Goal: Information Seeking & Learning: Learn about a topic

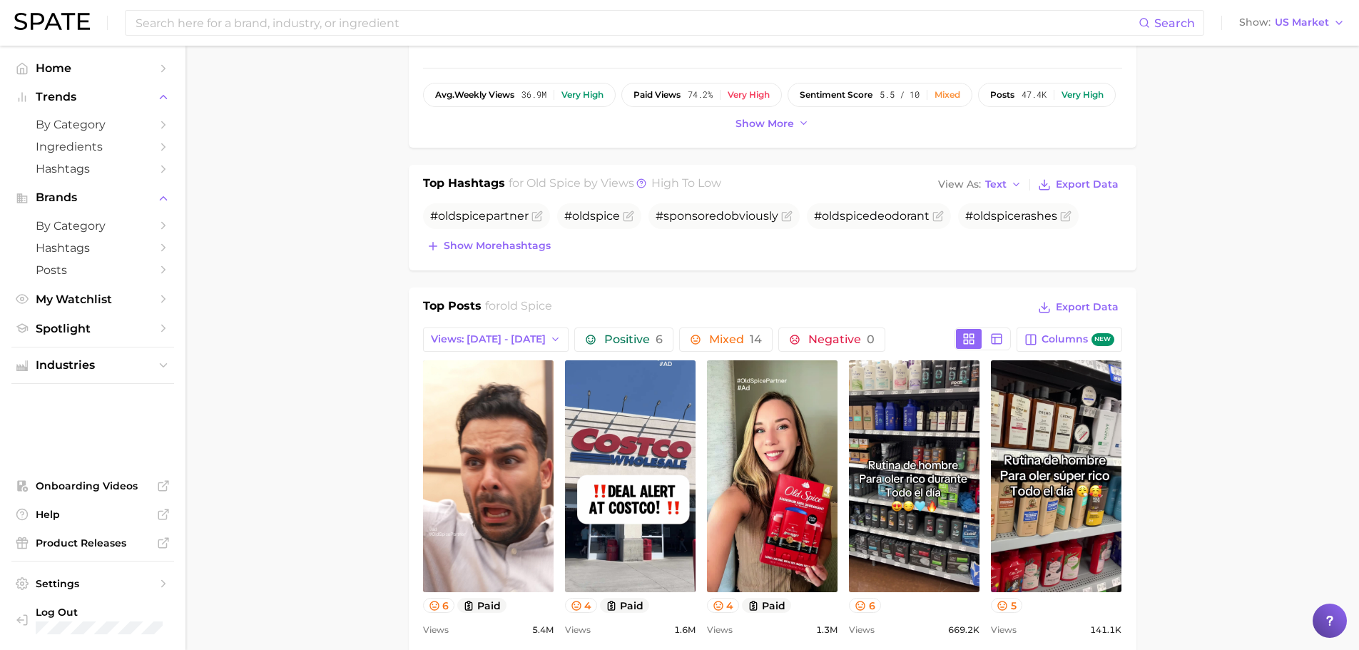
scroll to position [499, 0]
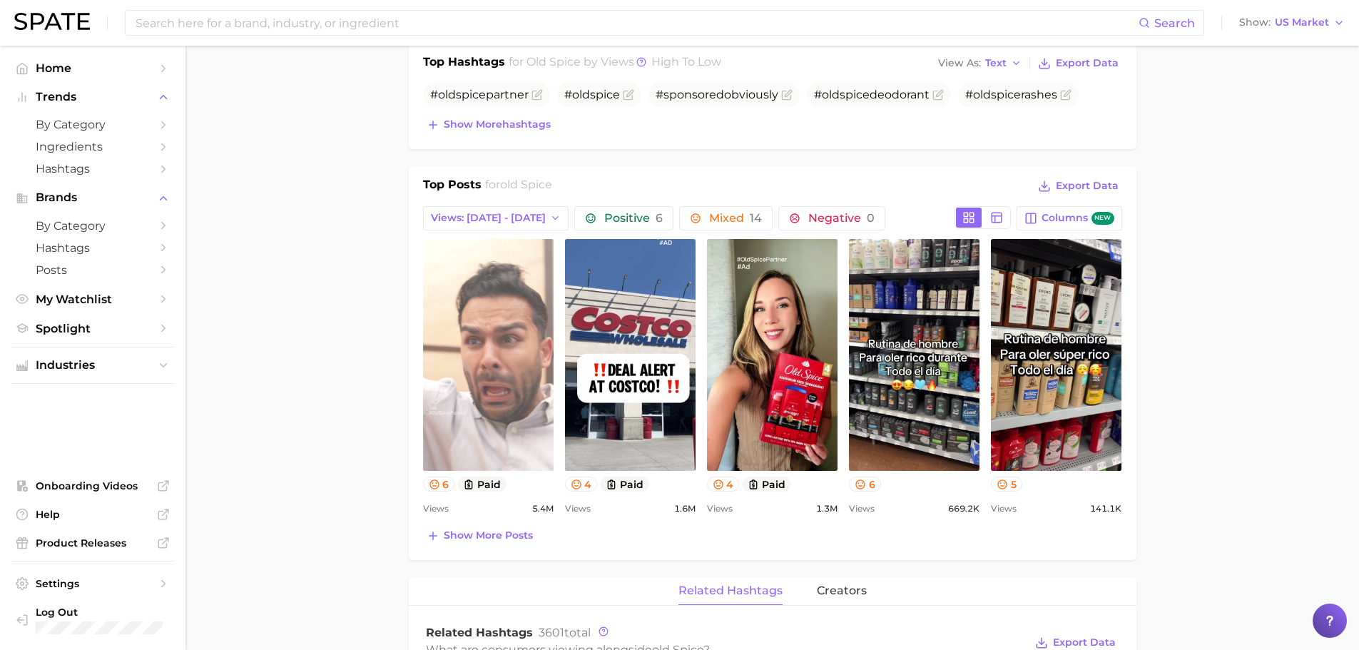
click at [527, 332] on link "view post on TikTok" at bounding box center [488, 355] width 131 height 232
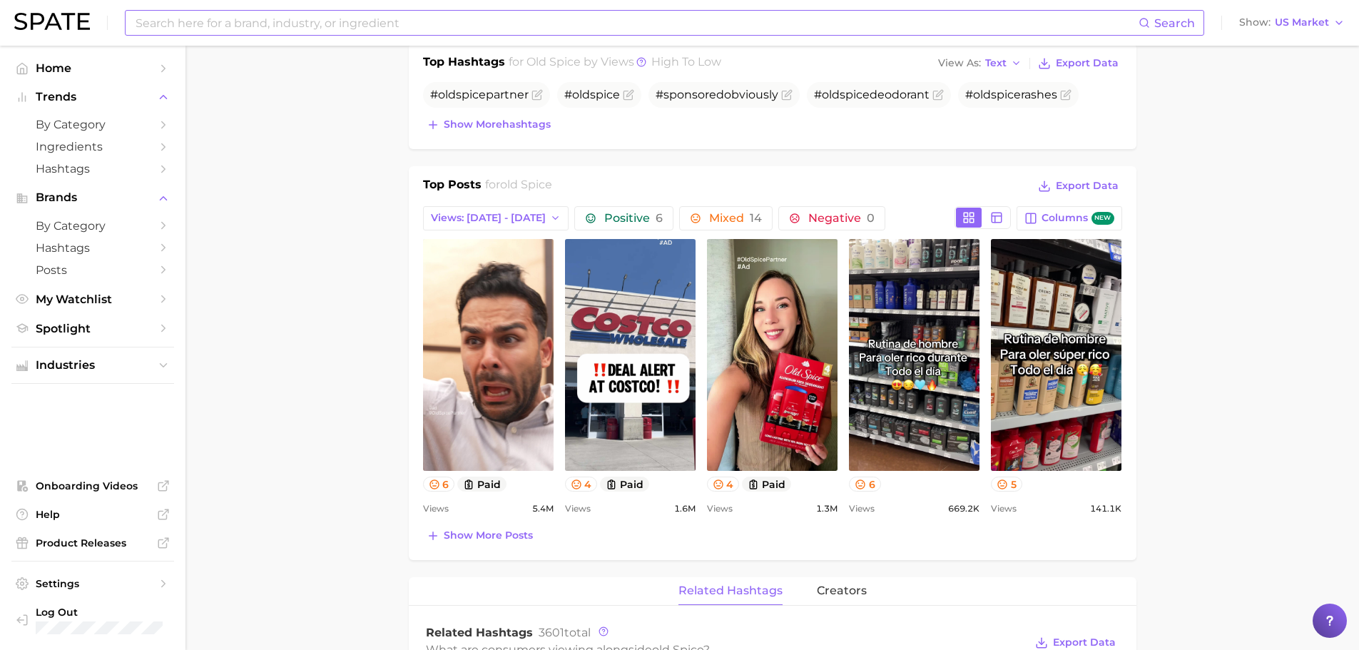
click at [313, 27] on input at bounding box center [636, 23] width 1005 height 24
type input "dr squatch"
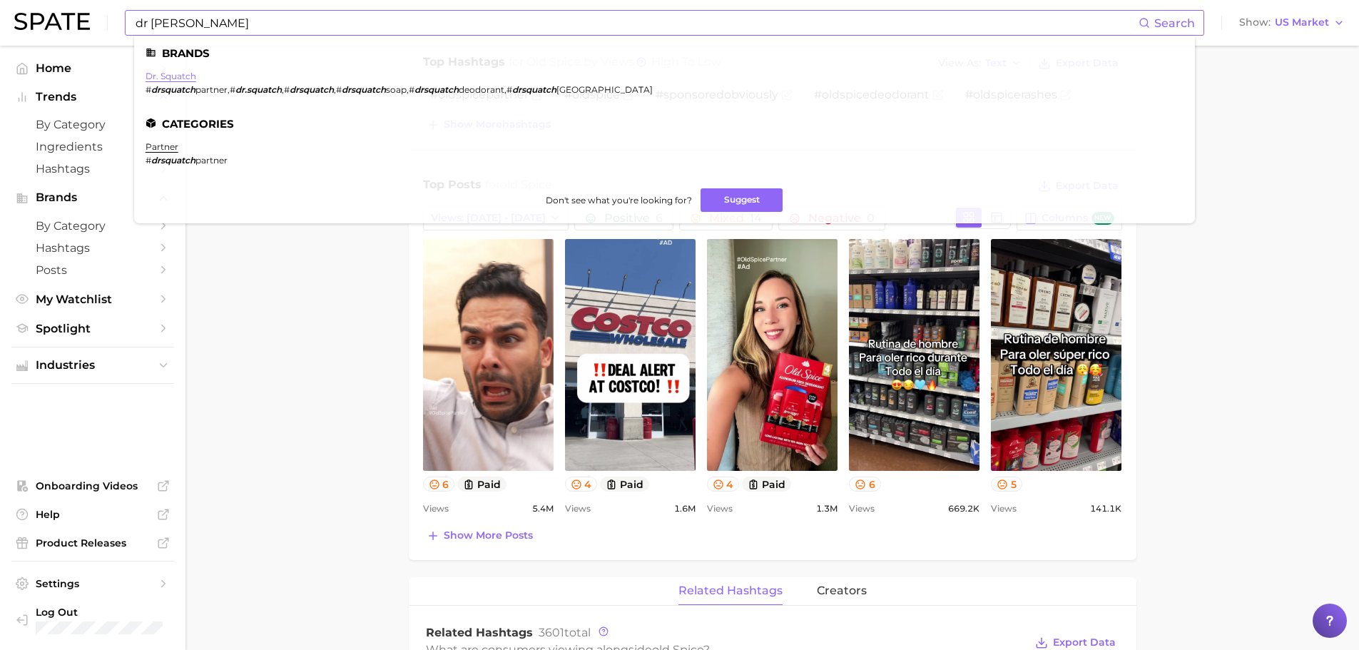
click at [160, 79] on link "dr. squatch" at bounding box center [171, 76] width 51 height 11
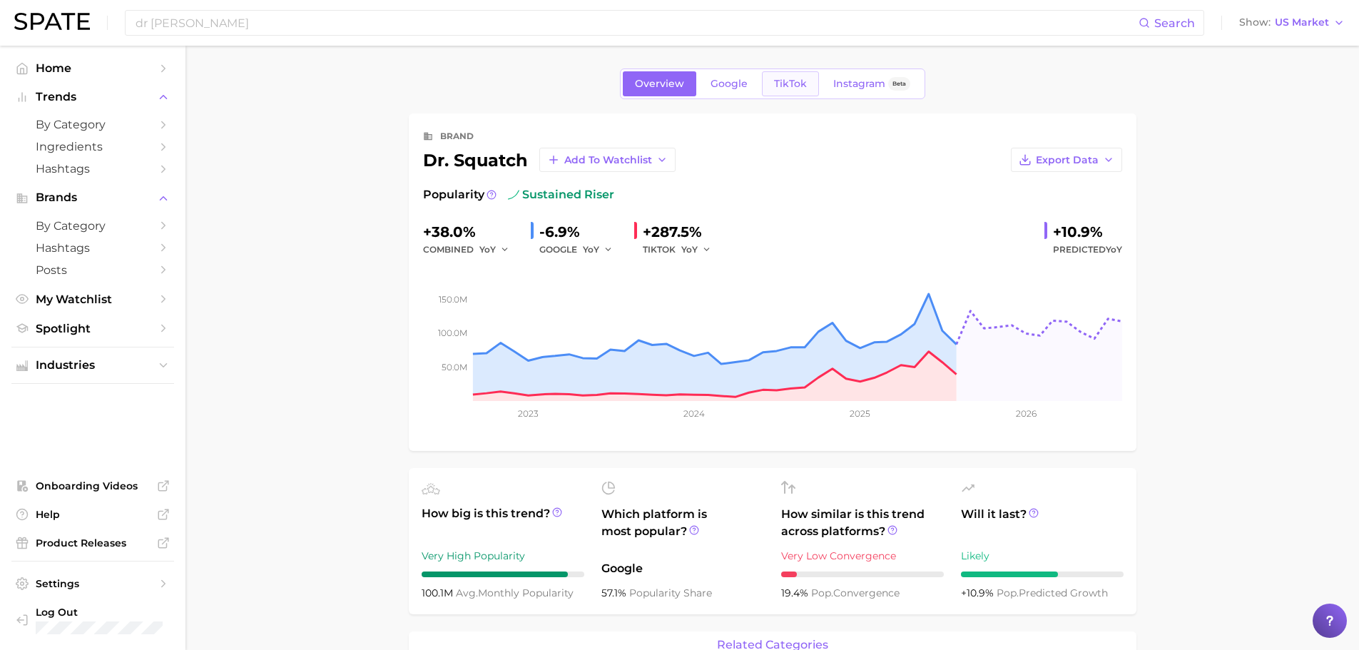
click at [790, 93] on link "TikTok" at bounding box center [790, 83] width 57 height 25
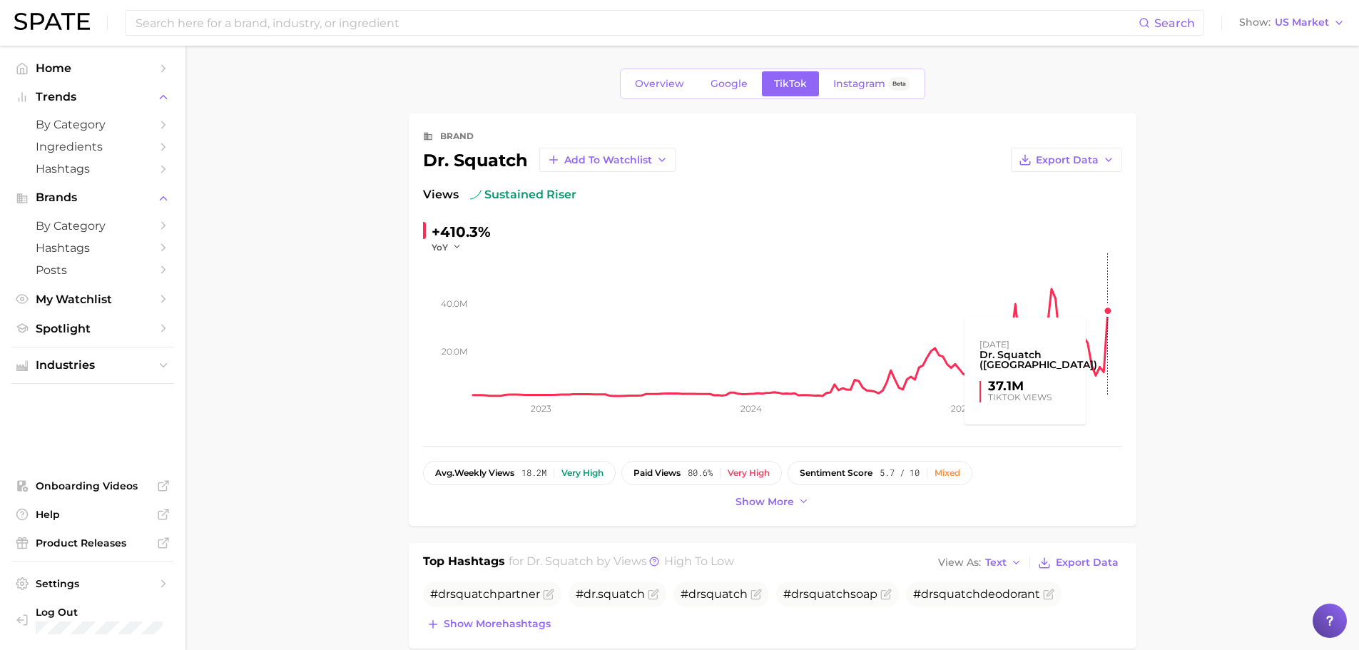
click at [1109, 307] on rect at bounding box center [797, 324] width 649 height 143
click at [1108, 309] on rect at bounding box center [797, 324] width 649 height 143
click at [1106, 312] on rect at bounding box center [797, 324] width 649 height 143
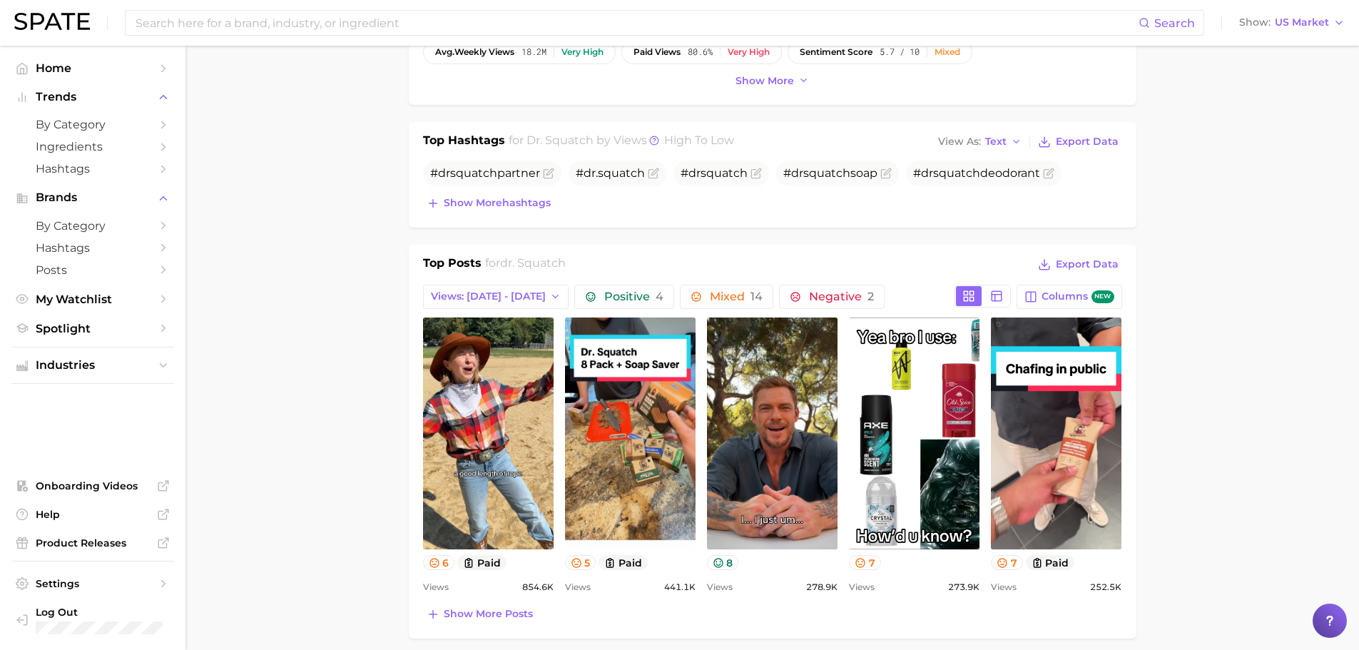
scroll to position [571, 0]
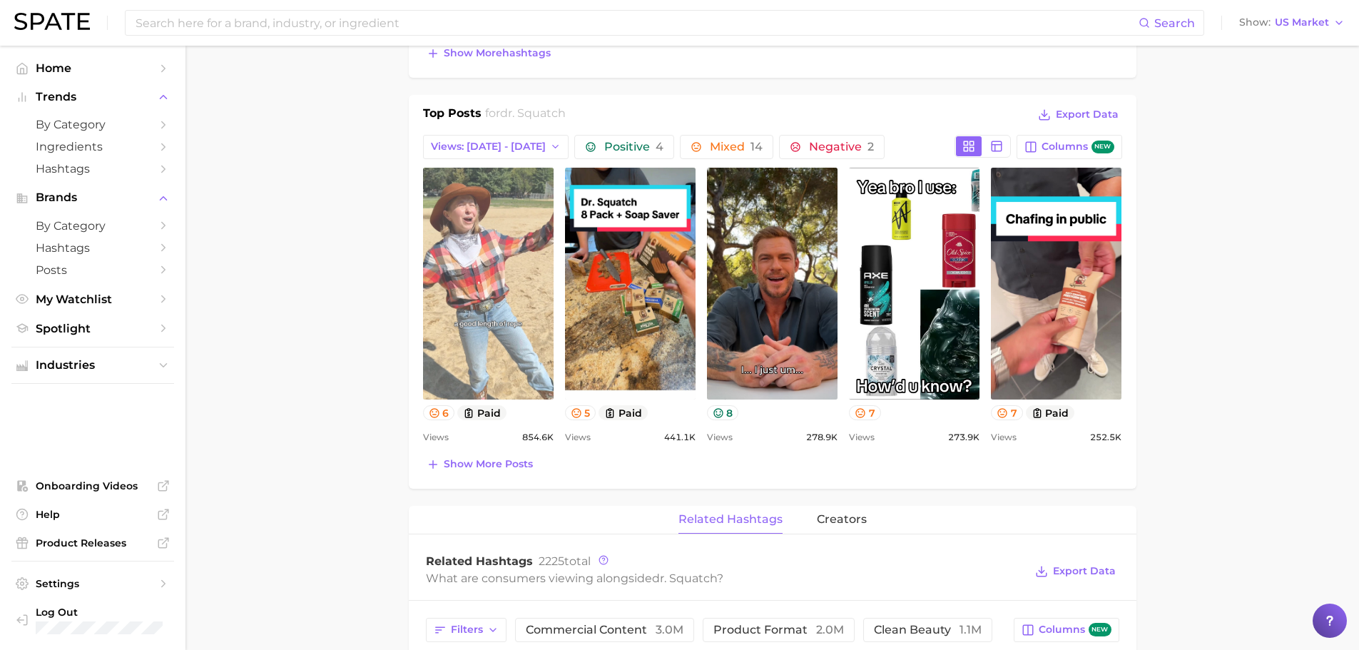
click at [497, 302] on link "view post on TikTok" at bounding box center [488, 284] width 131 height 232
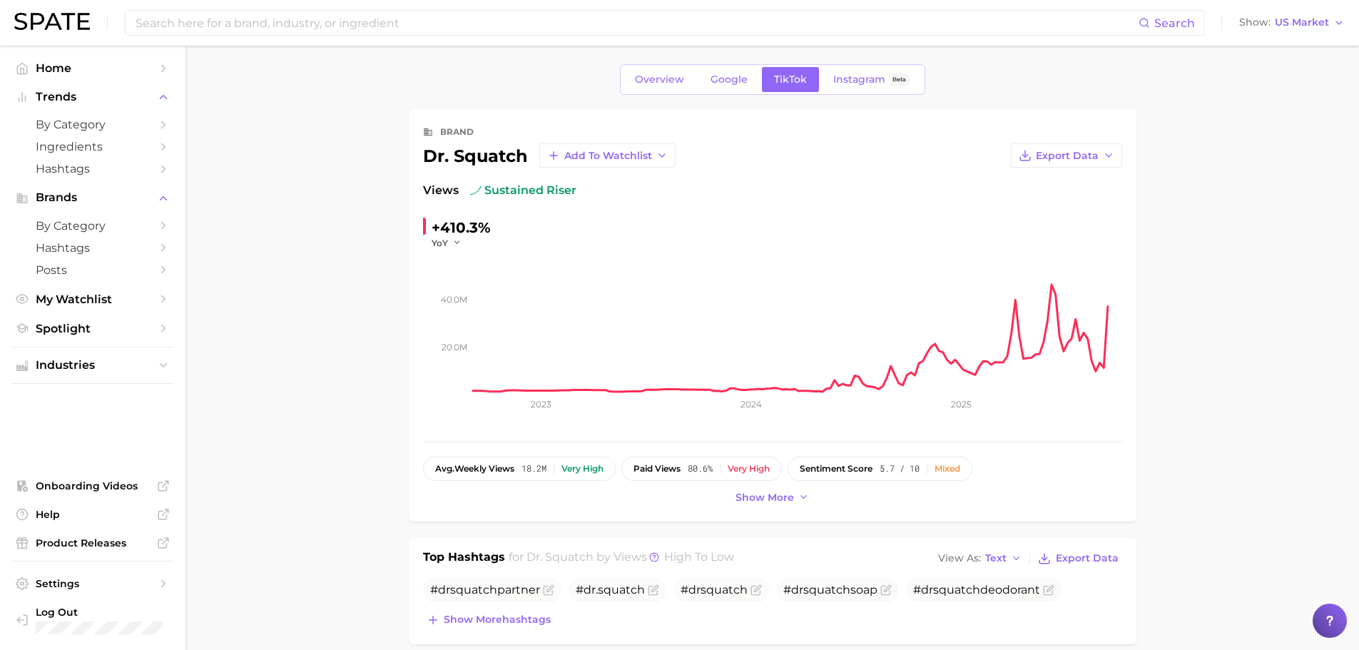
scroll to position [0, 0]
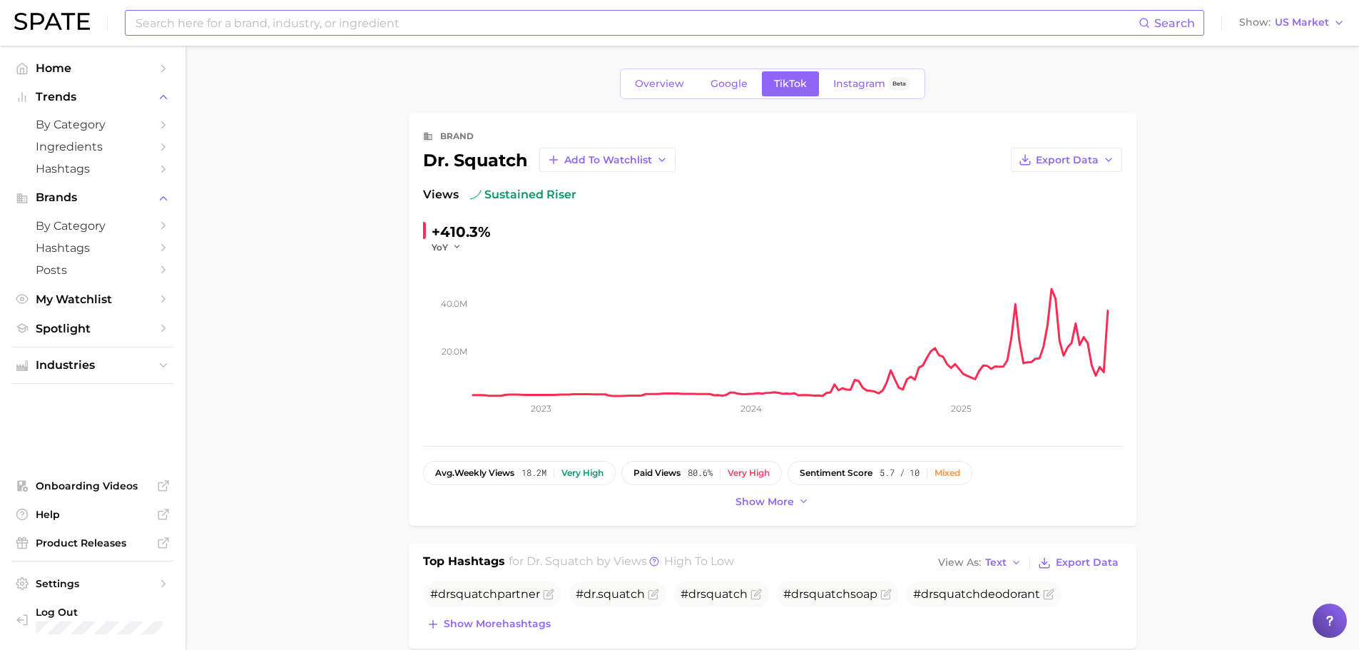
click at [307, 35] on div "Search" at bounding box center [664, 23] width 1079 height 26
click at [310, 28] on input at bounding box center [636, 23] width 1005 height 24
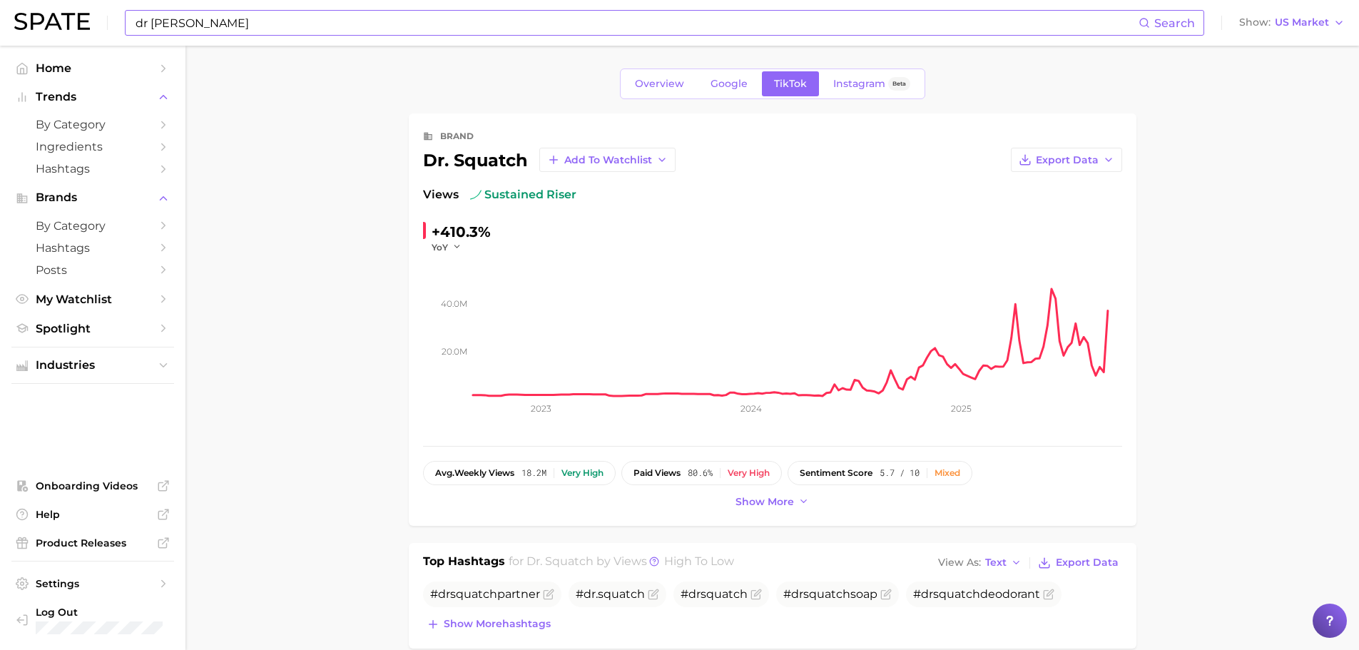
click at [435, 25] on input "dr squatch" at bounding box center [636, 23] width 1005 height 24
type input "d"
type input "old spice"
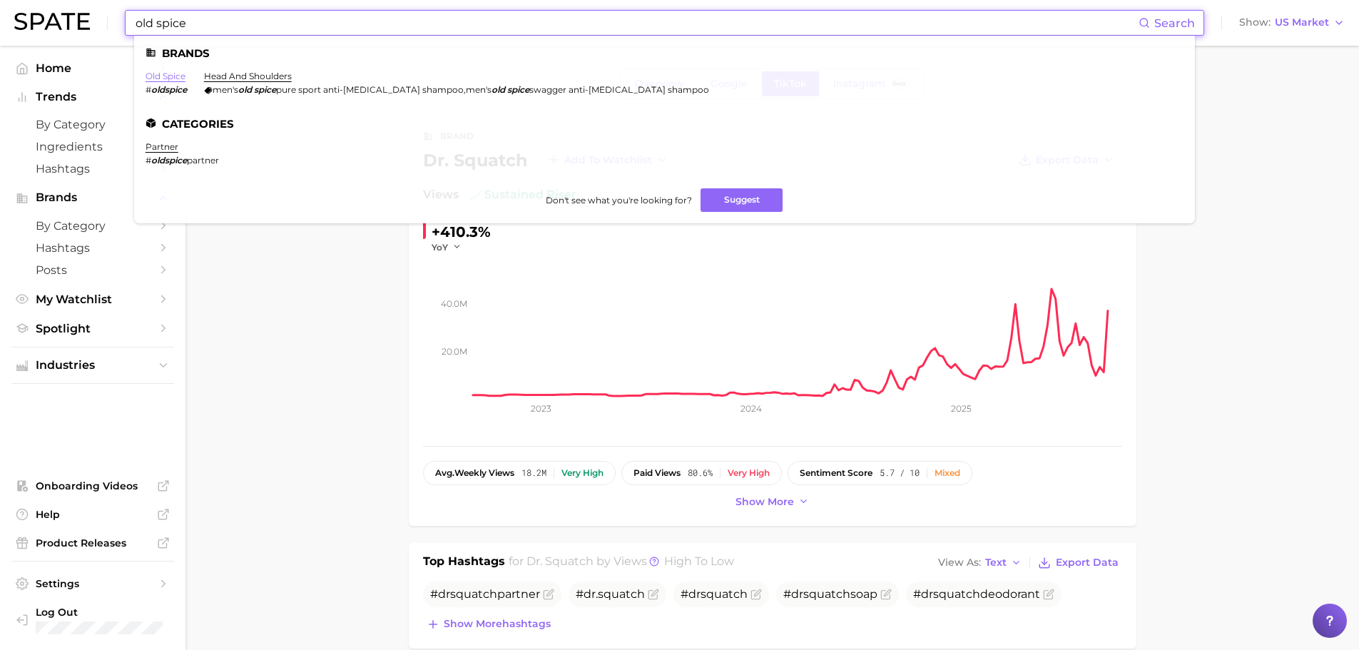
click at [176, 80] on link "old spice" at bounding box center [166, 76] width 40 height 11
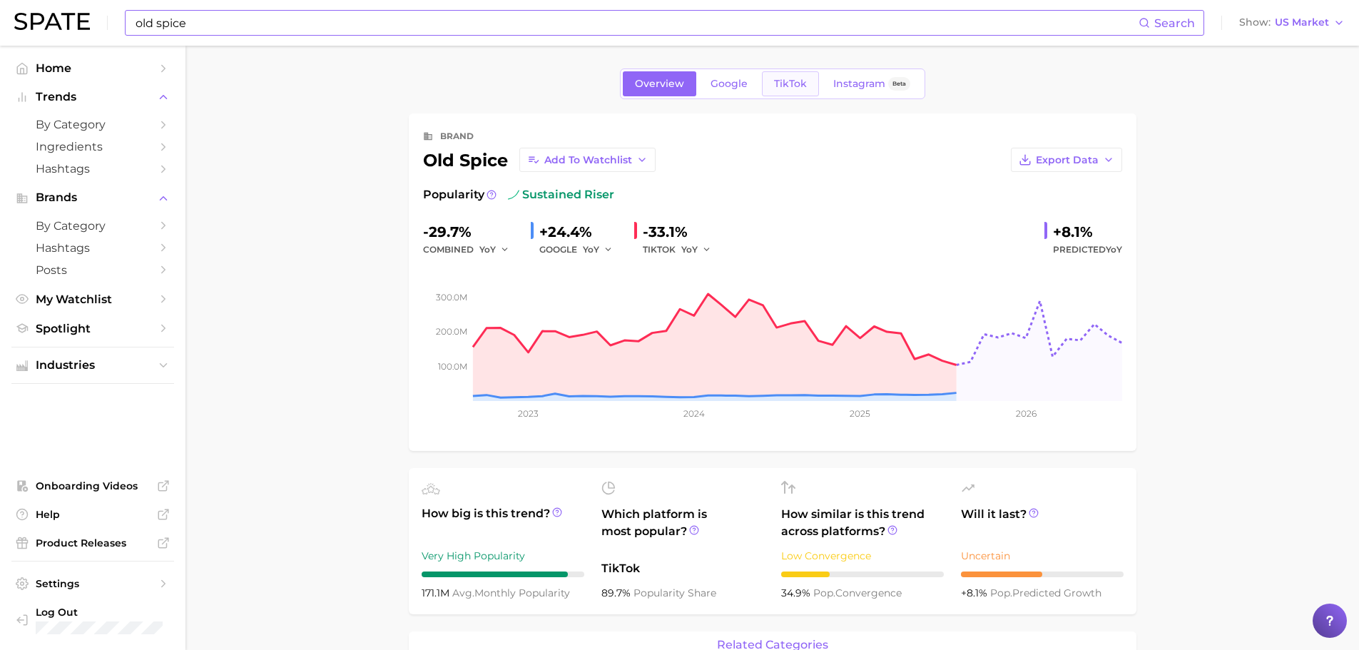
click at [788, 95] on link "TikTok" at bounding box center [790, 83] width 57 height 25
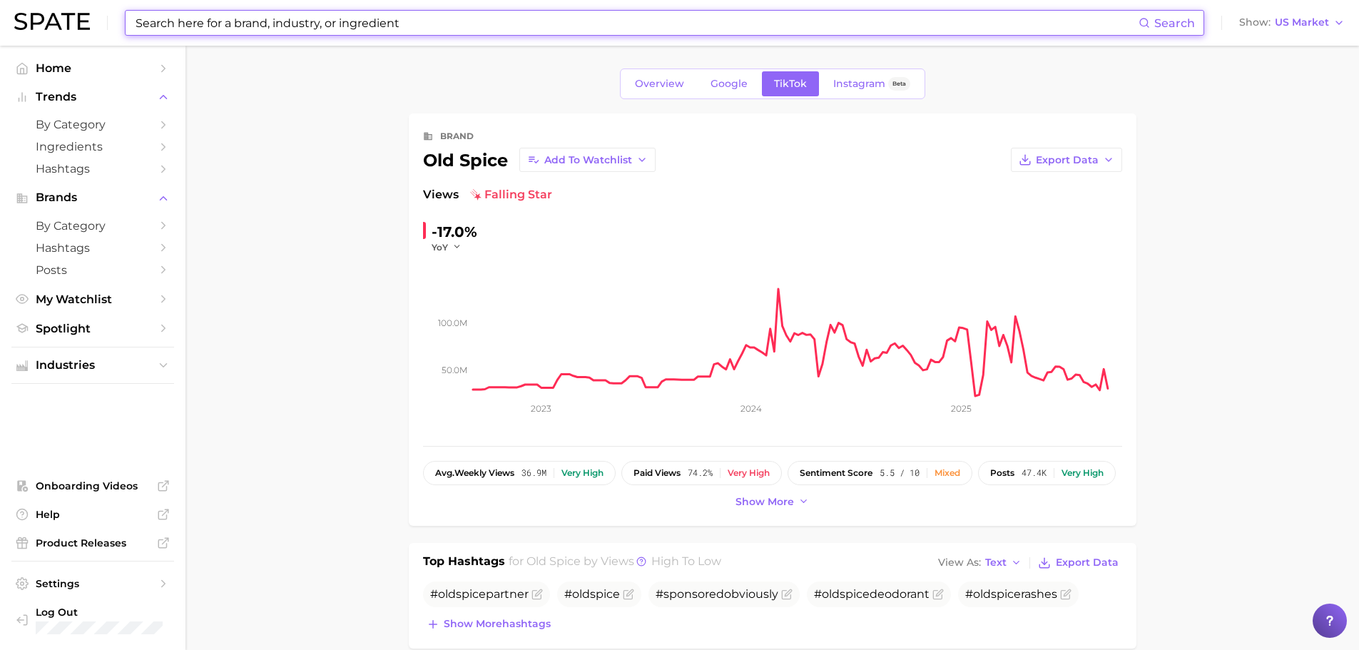
click at [207, 25] on input at bounding box center [636, 23] width 1005 height 24
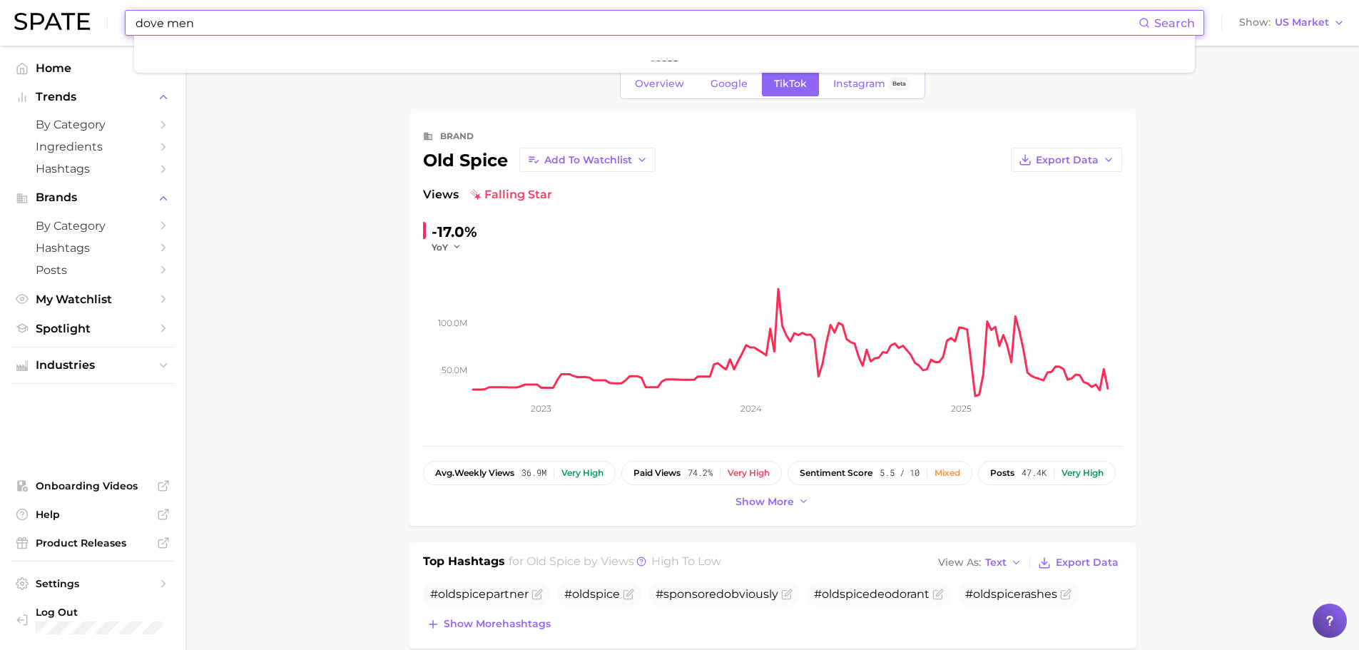
type input "dove men"
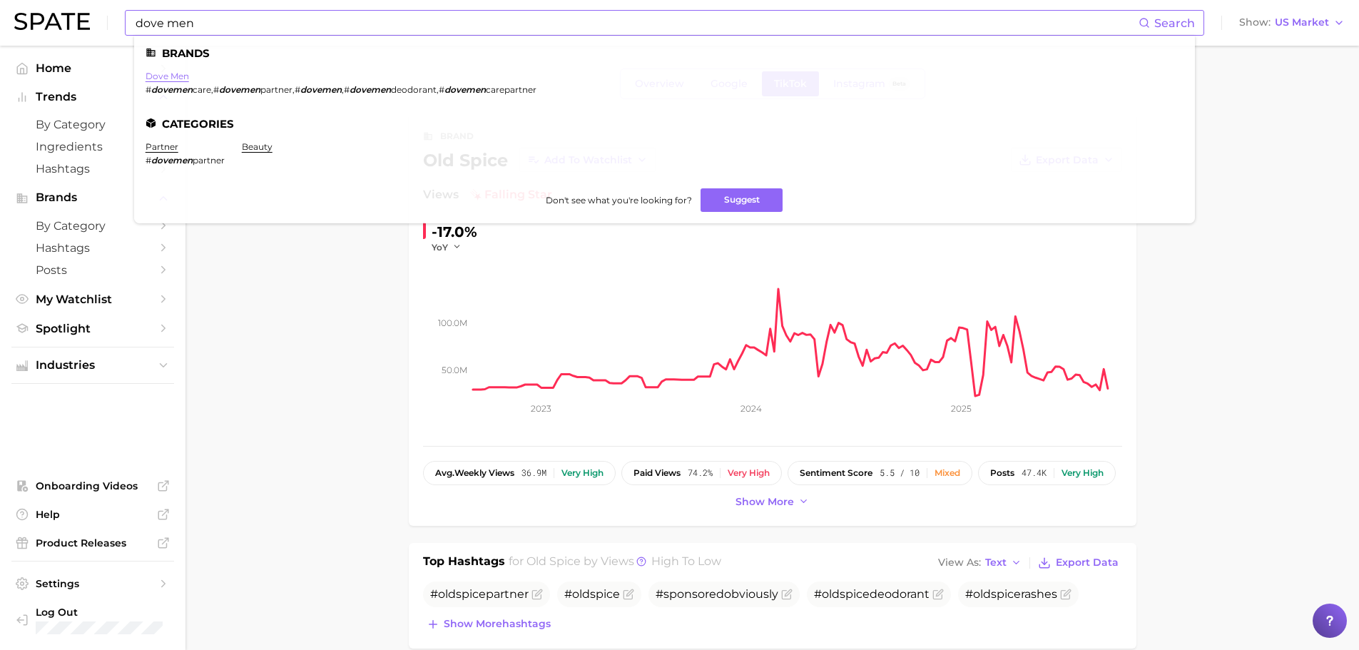
click at [173, 74] on link "dove men" at bounding box center [168, 76] width 44 height 11
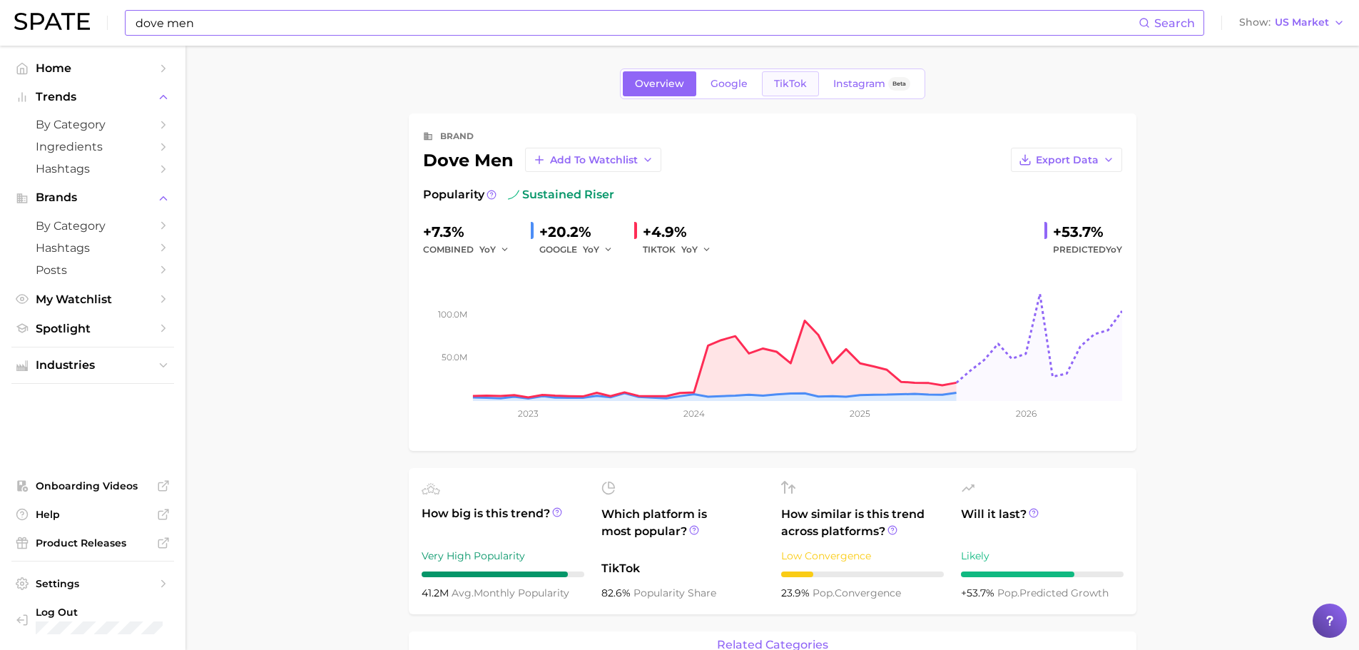
click at [785, 93] on link "TikTok" at bounding box center [790, 83] width 57 height 25
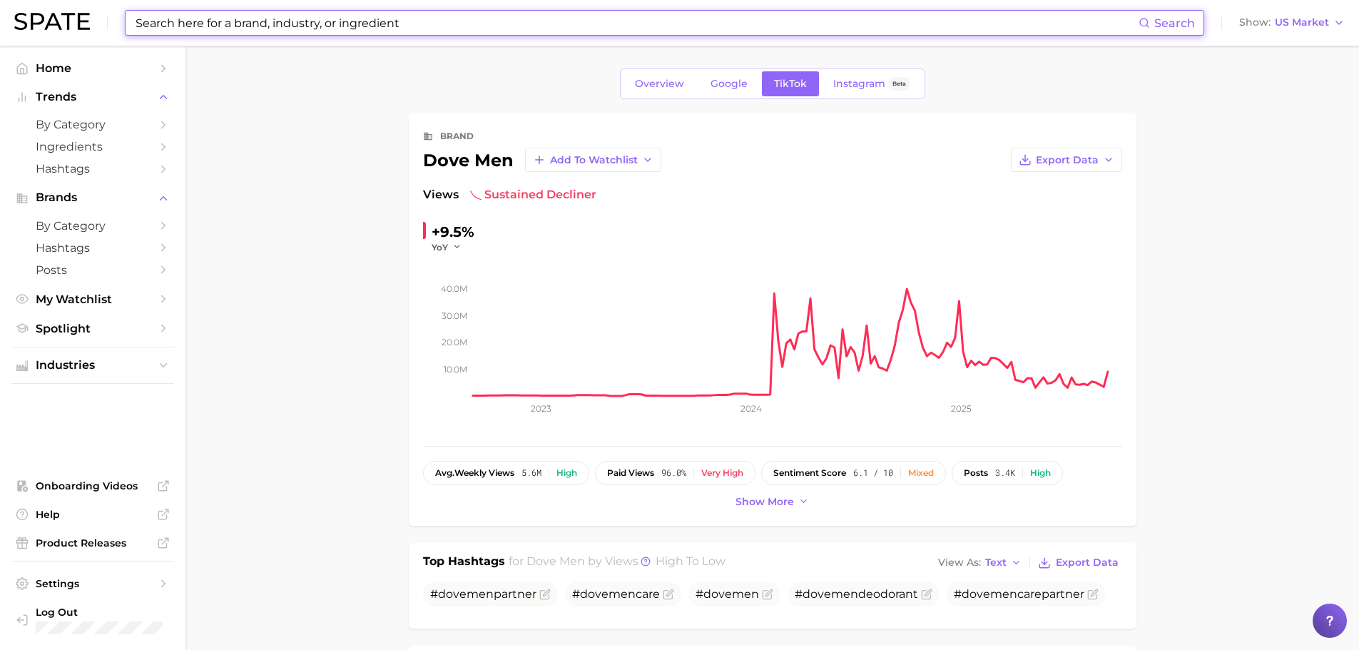
click at [297, 21] on input at bounding box center [636, 23] width 1005 height 24
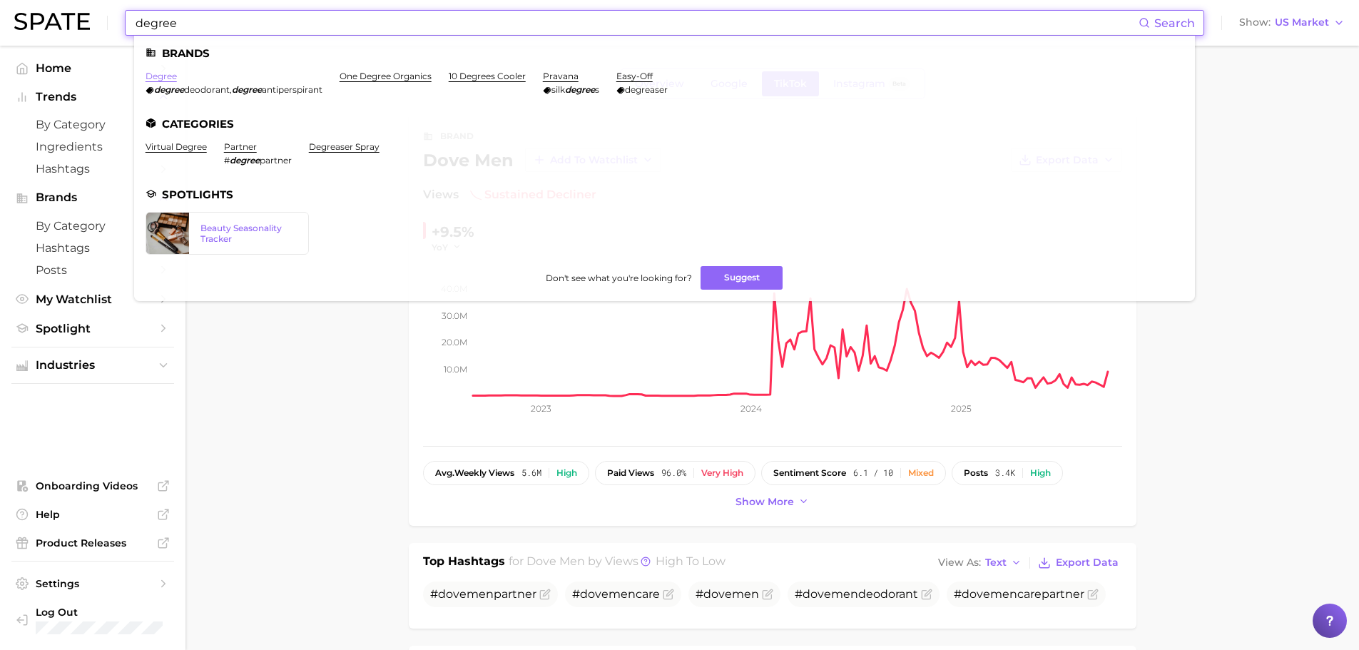
type input "degree"
click at [173, 76] on link "degree" at bounding box center [161, 76] width 31 height 11
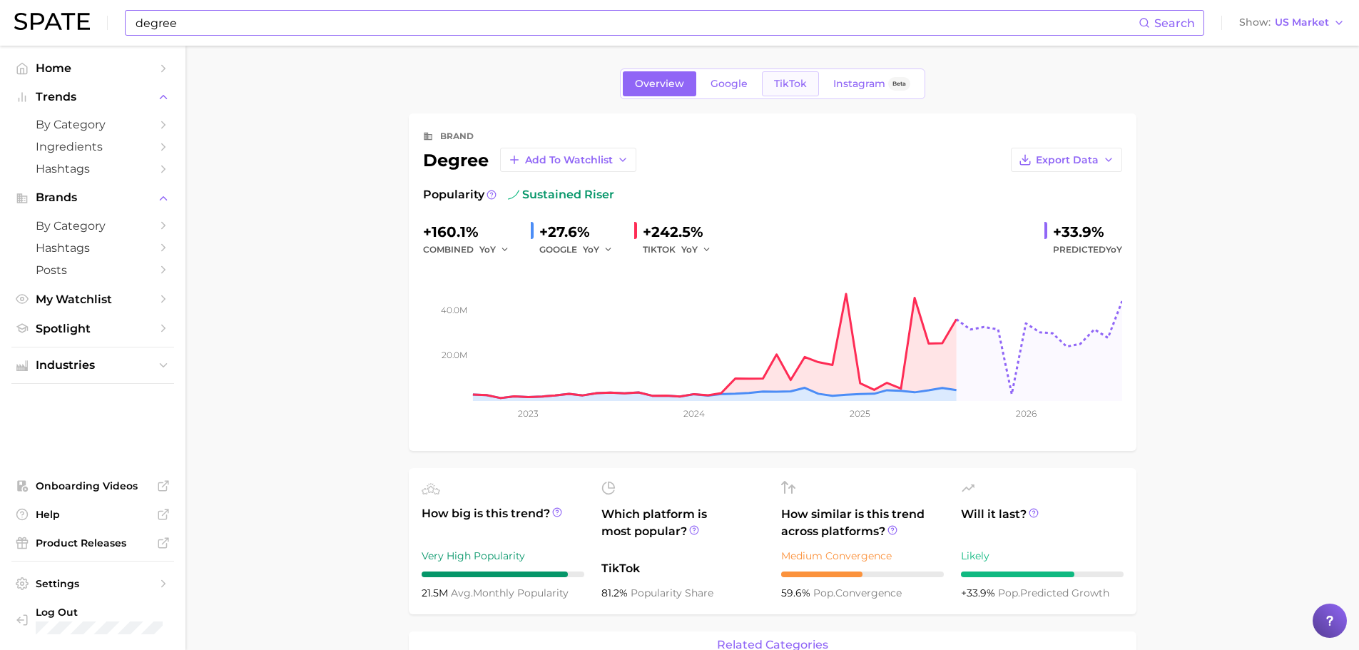
click at [785, 88] on span "TikTok" at bounding box center [790, 84] width 33 height 12
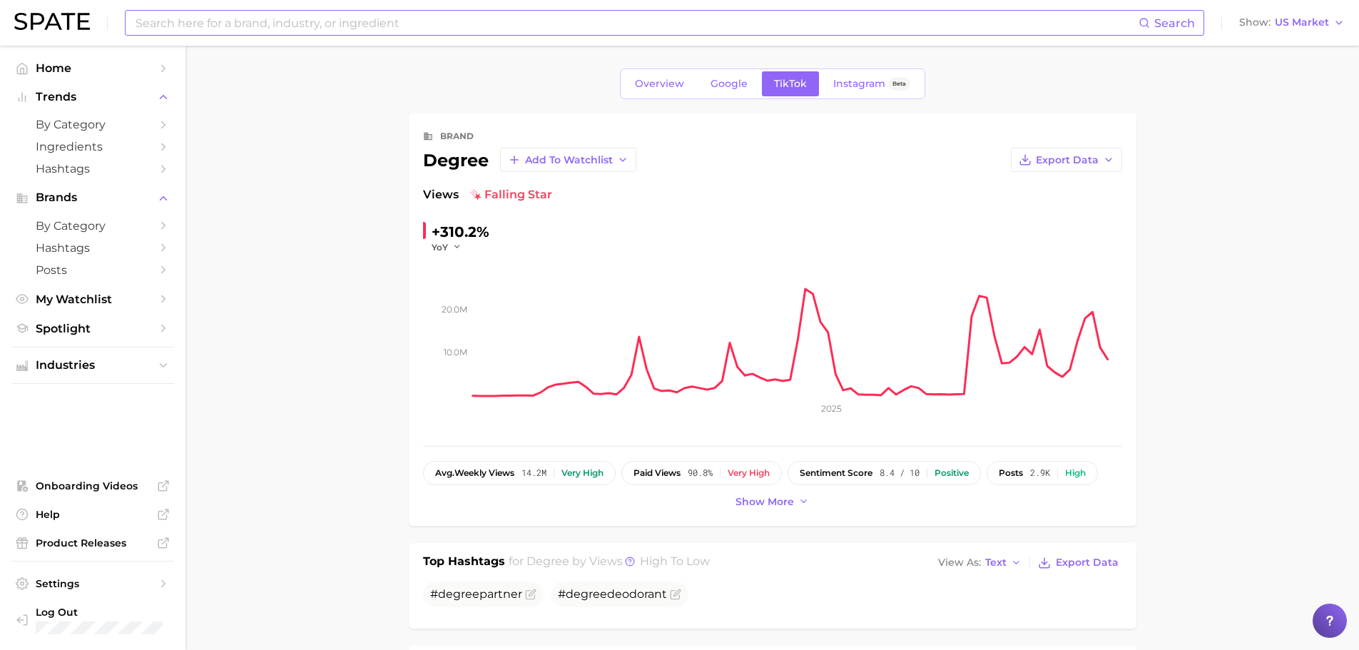
click at [328, 23] on input at bounding box center [636, 23] width 1005 height 24
type input "Old Spice"
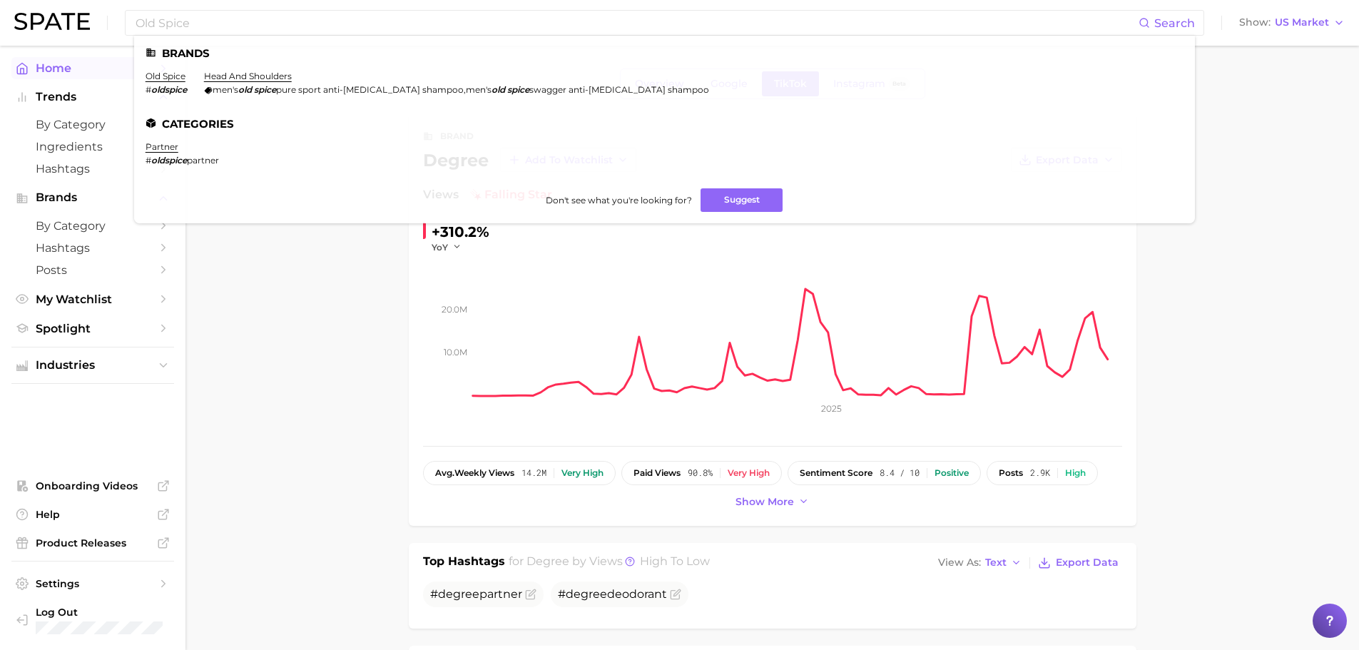
click at [168, 75] on link "old spice" at bounding box center [166, 76] width 40 height 11
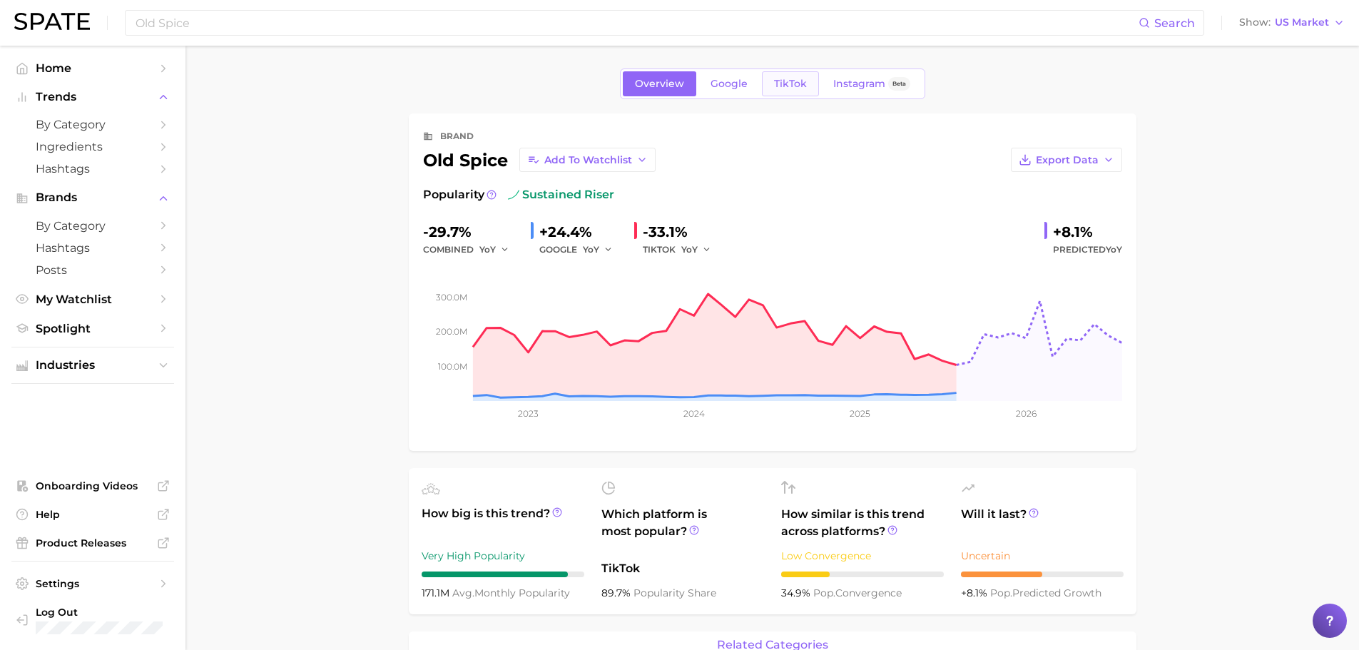
click at [805, 85] on span "TikTok" at bounding box center [790, 84] width 33 height 12
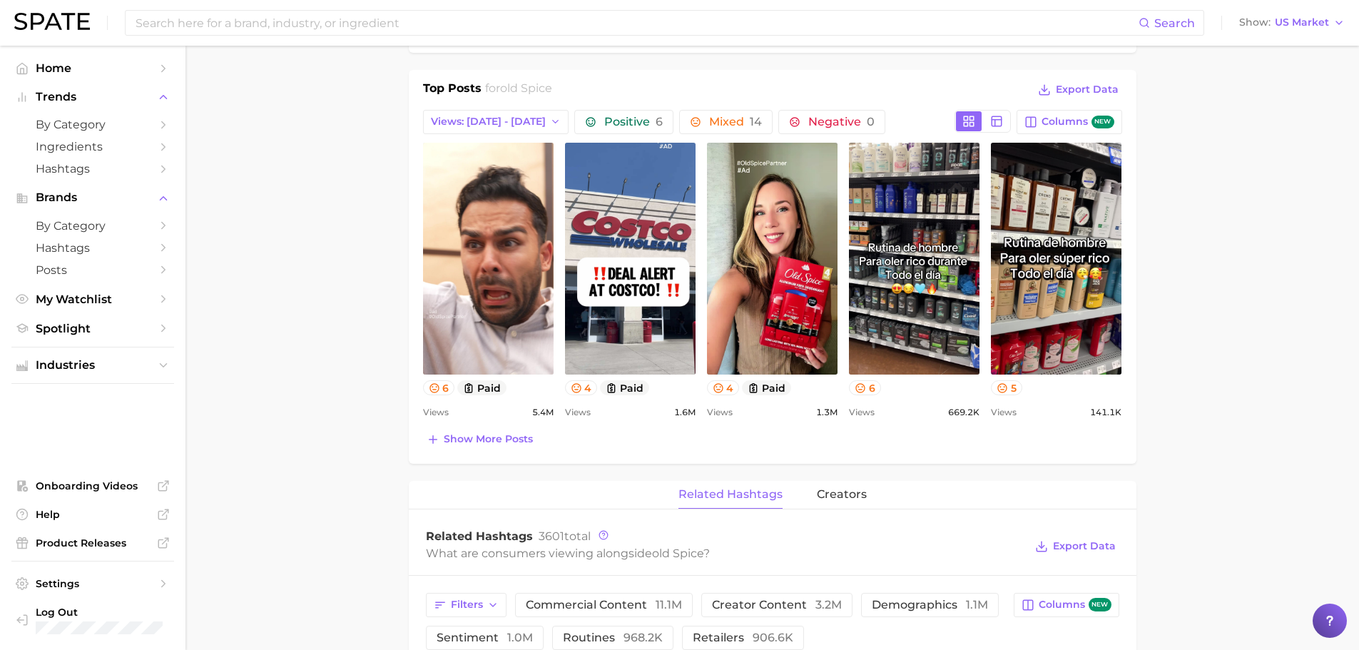
scroll to position [571, 0]
